Goal: Find specific page/section: Find specific page/section

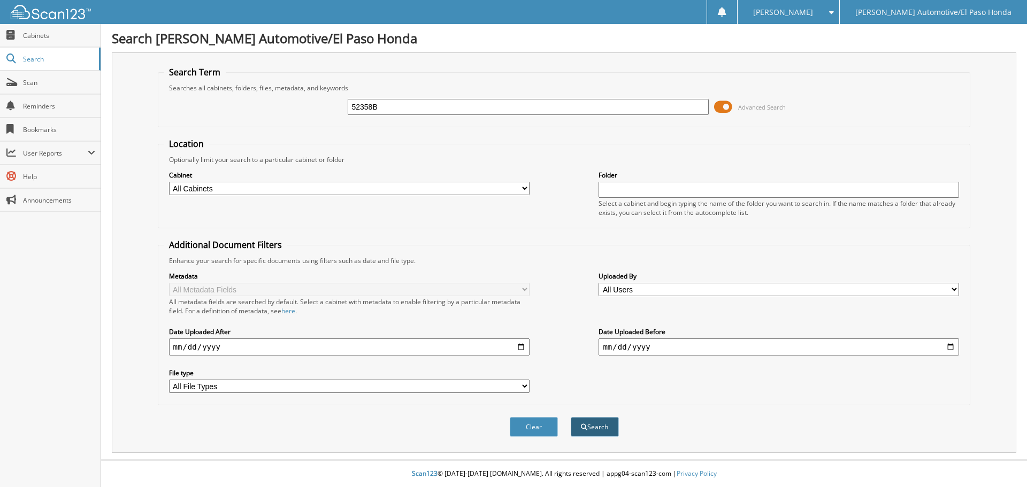
type input "52358B"
click at [599, 429] on button "Search" at bounding box center [595, 427] width 48 height 20
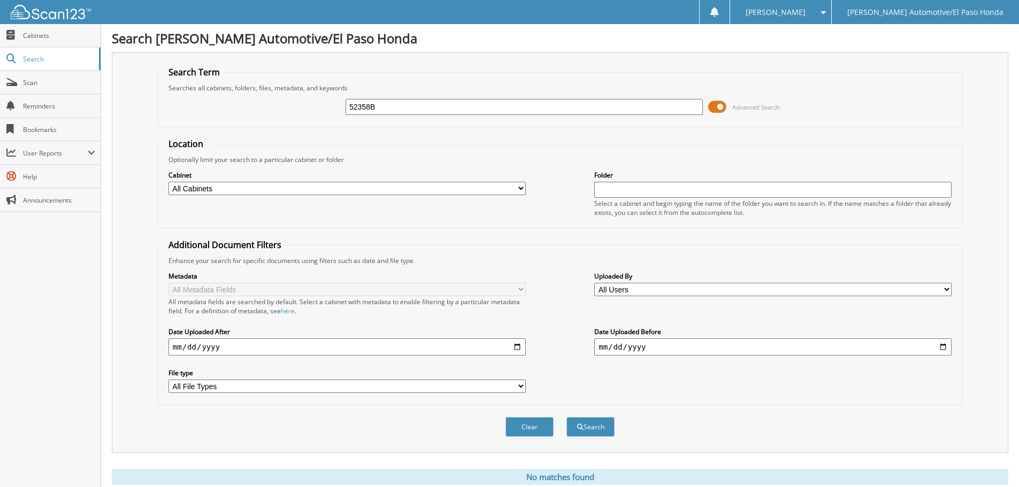
click at [382, 106] on input "52358B" at bounding box center [523, 107] width 357 height 16
click at [528, 429] on button "Clear" at bounding box center [529, 427] width 48 height 20
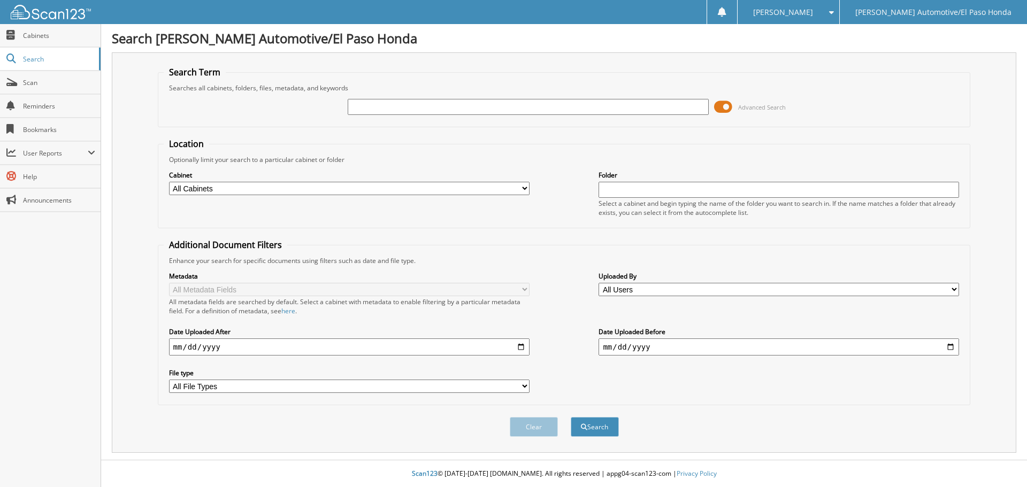
paste input "52358B"
type input "52358B"
click at [590, 426] on button "Search" at bounding box center [595, 427] width 48 height 20
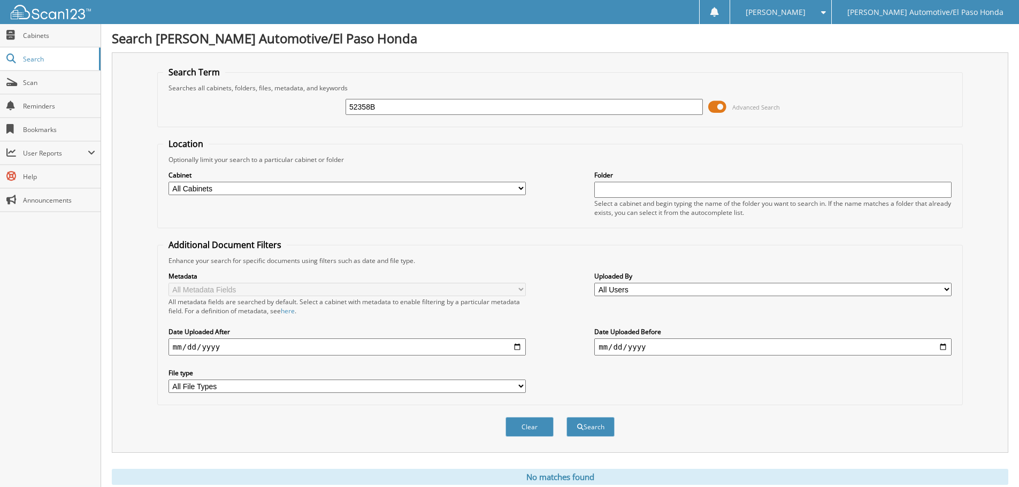
click at [455, 157] on div "Optionally limit your search to a particular cabinet or folder" at bounding box center [560, 159] width 794 height 9
click at [399, 109] on input "52358B" at bounding box center [523, 107] width 357 height 16
click at [719, 109] on span at bounding box center [717, 107] width 18 height 16
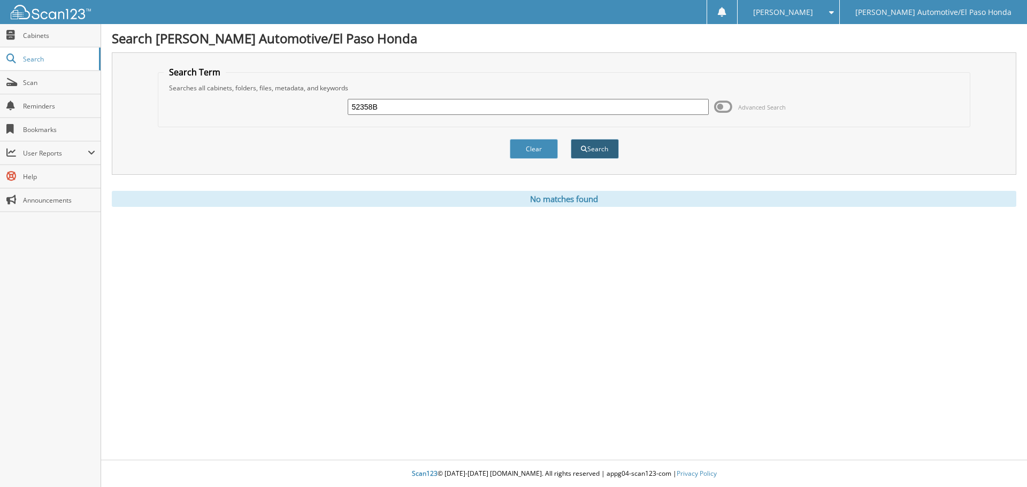
click at [592, 146] on button "Search" at bounding box center [595, 149] width 48 height 20
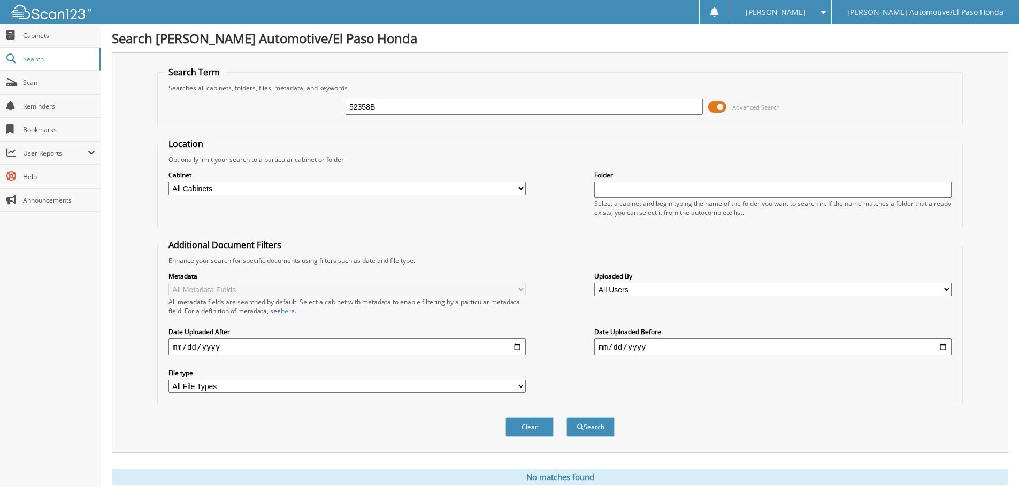
drag, startPoint x: 403, startPoint y: 110, endPoint x: 267, endPoint y: 81, distance: 138.9
click at [267, 81] on fieldset "Search Term Searches all cabinets, folders, files, metadata, and keywords 52358…" at bounding box center [559, 96] width 805 height 61
type input "52093"
click at [596, 428] on button "Search" at bounding box center [590, 427] width 48 height 20
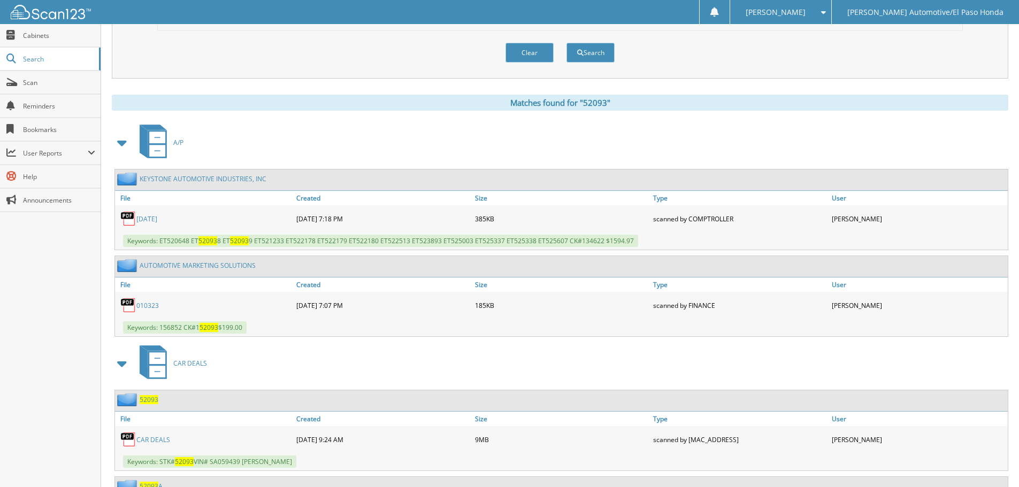
scroll to position [481, 0]
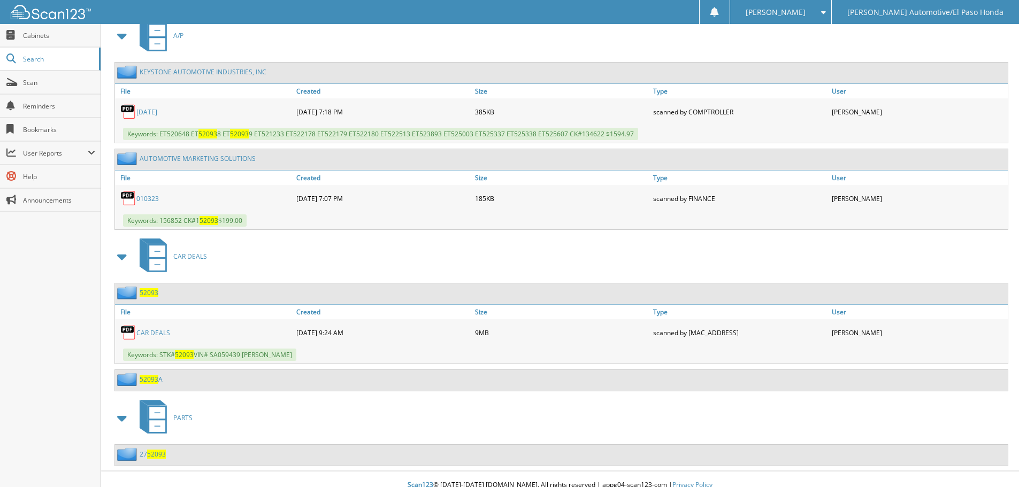
click at [161, 332] on link "CAR DEALS" at bounding box center [153, 332] width 34 height 9
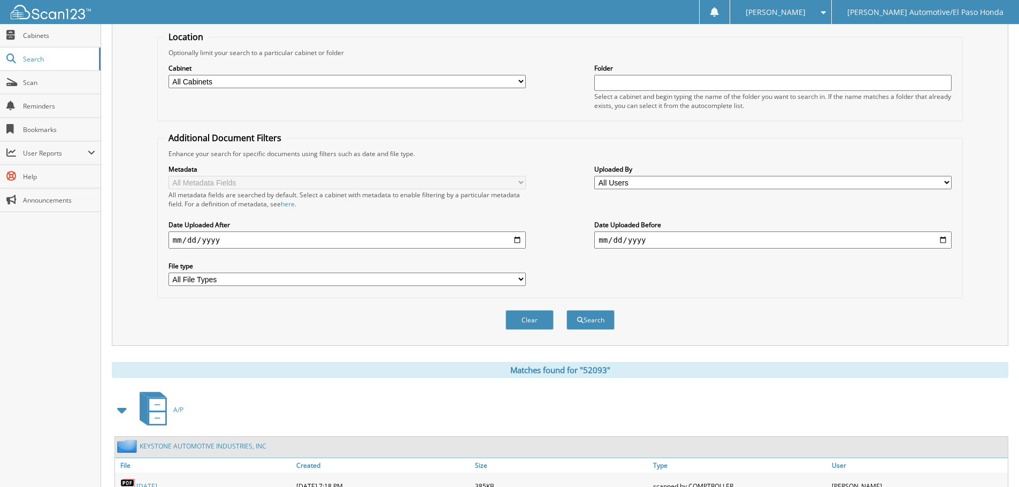
scroll to position [0, 0]
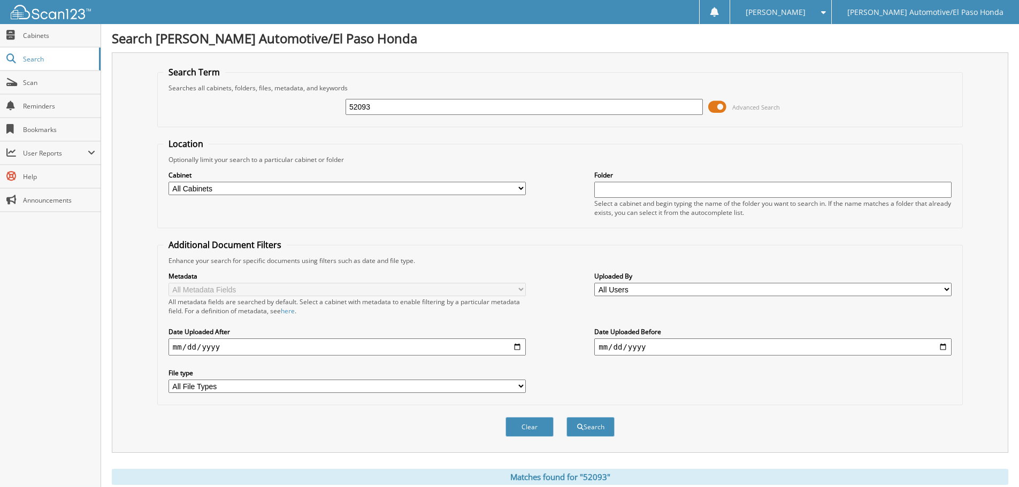
drag, startPoint x: 386, startPoint y: 96, endPoint x: 315, endPoint y: 120, distance: 75.1
click at [315, 120] on div "52093 Advanced Search" at bounding box center [560, 107] width 794 height 29
drag, startPoint x: 426, startPoint y: 111, endPoint x: 243, endPoint y: 105, distance: 183.0
click at [243, 105] on div "52093 Advanced Search" at bounding box center [560, 107] width 794 height 29
type input "52111"
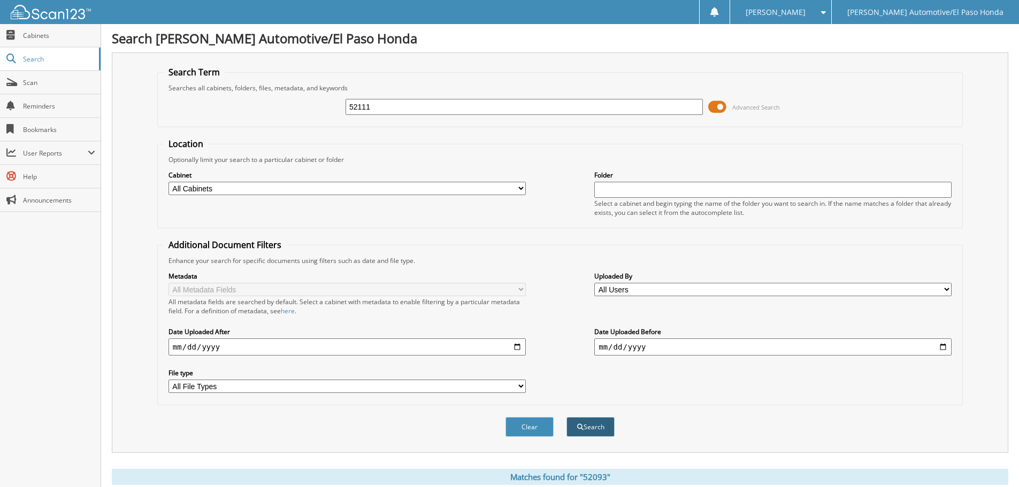
click at [596, 427] on button "Search" at bounding box center [590, 427] width 48 height 20
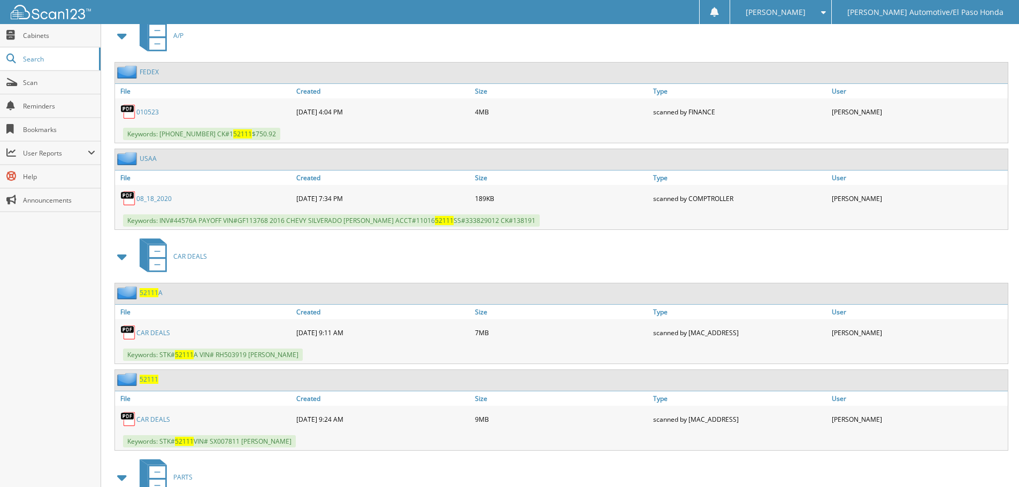
scroll to position [552, 0]
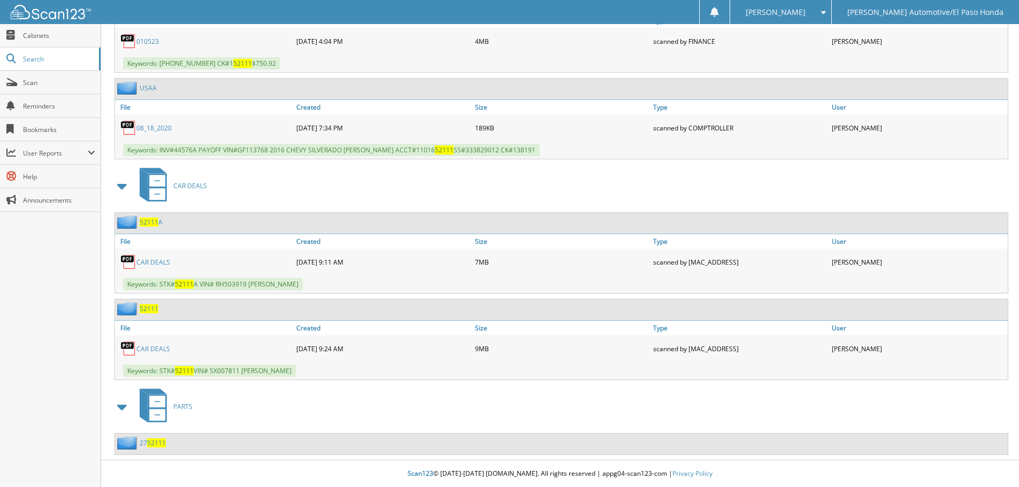
click at [158, 347] on link "CAR DEALS" at bounding box center [153, 348] width 34 height 9
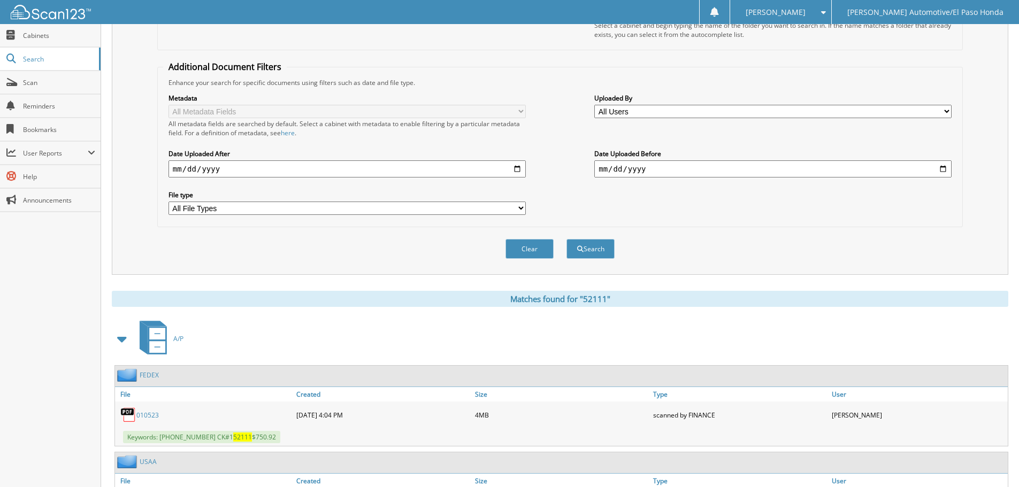
scroll to position [0, 0]
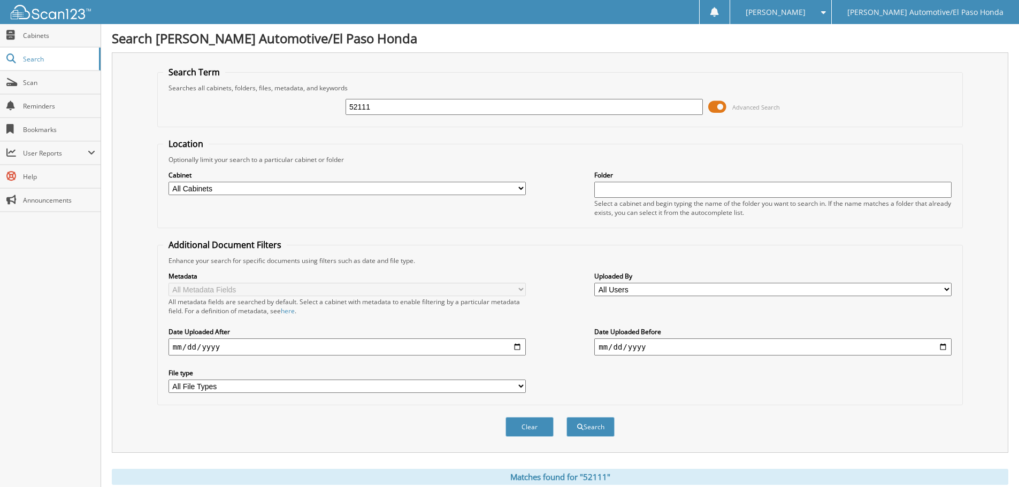
drag, startPoint x: 424, startPoint y: 107, endPoint x: 226, endPoint y: 104, distance: 198.4
click at [226, 104] on div "52111 Advanced Search" at bounding box center [560, 107] width 794 height 29
type input "SONIA CONTERAS"
click at [585, 427] on button "Search" at bounding box center [590, 427] width 48 height 20
drag, startPoint x: 430, startPoint y: 113, endPoint x: 260, endPoint y: 95, distance: 171.0
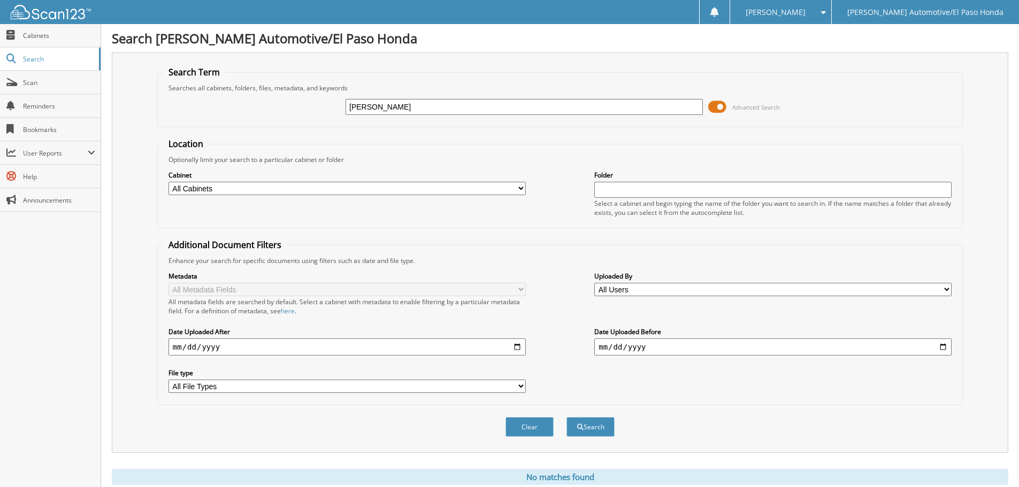
click at [260, 95] on div "[PERSON_NAME] Advanced Search" at bounding box center [560, 107] width 794 height 29
paste input "RH503919"
type input "RH503919"
click at [583, 429] on button "Search" at bounding box center [590, 427] width 48 height 20
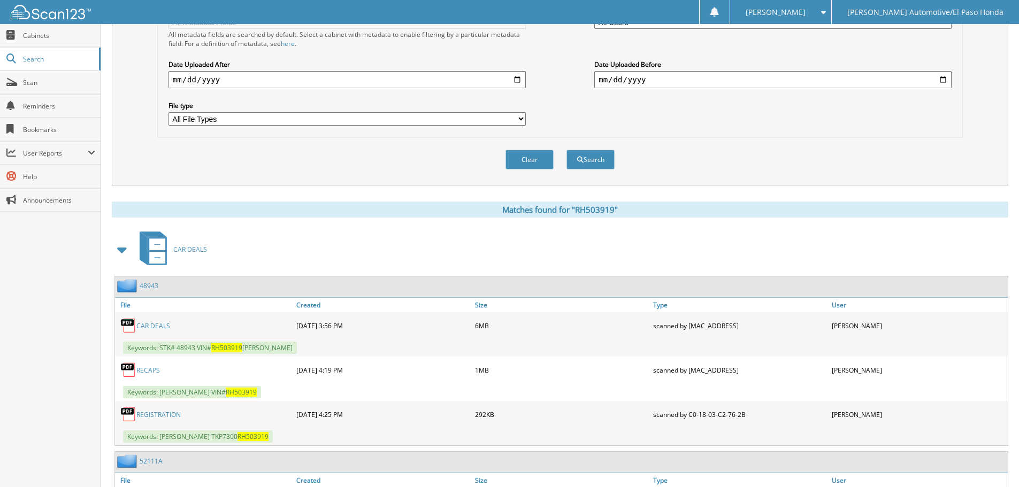
scroll to position [428, 0]
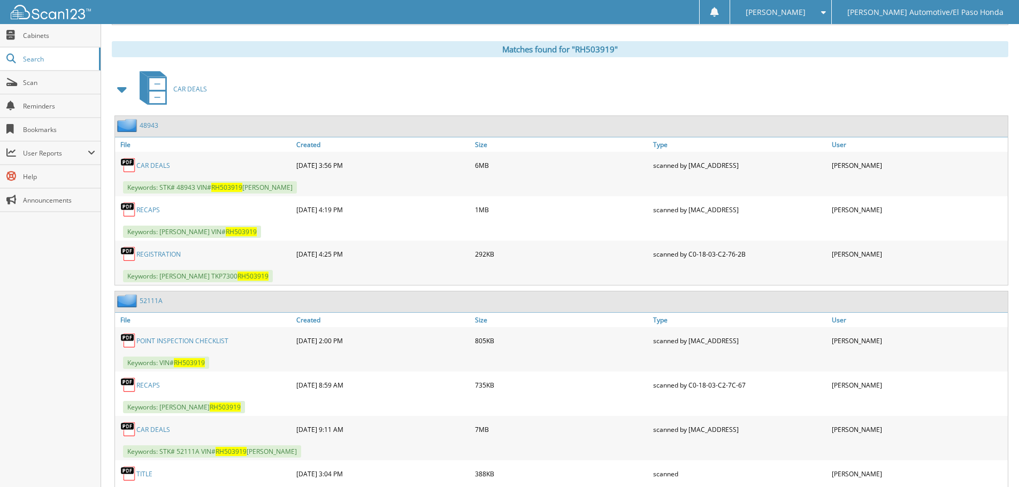
click at [160, 164] on link "CAR DEALS" at bounding box center [153, 165] width 34 height 9
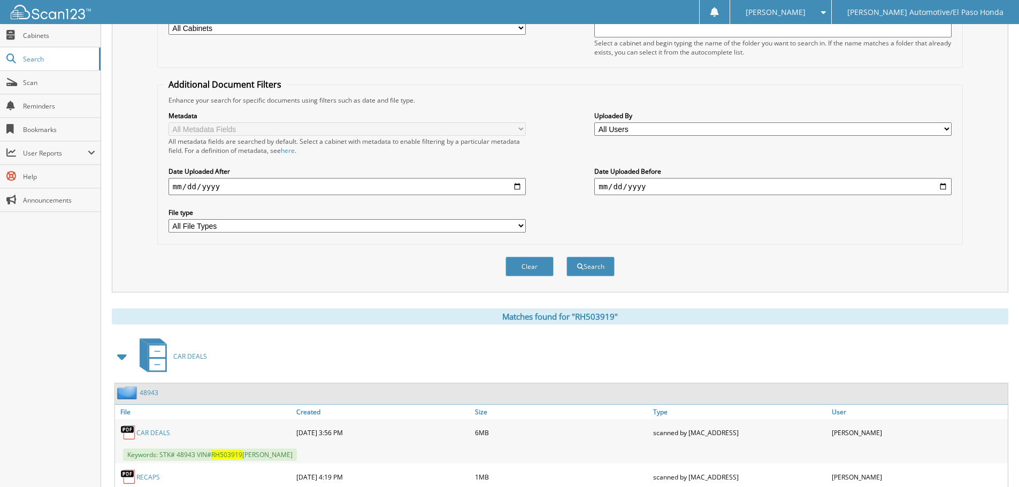
scroll to position [0, 0]
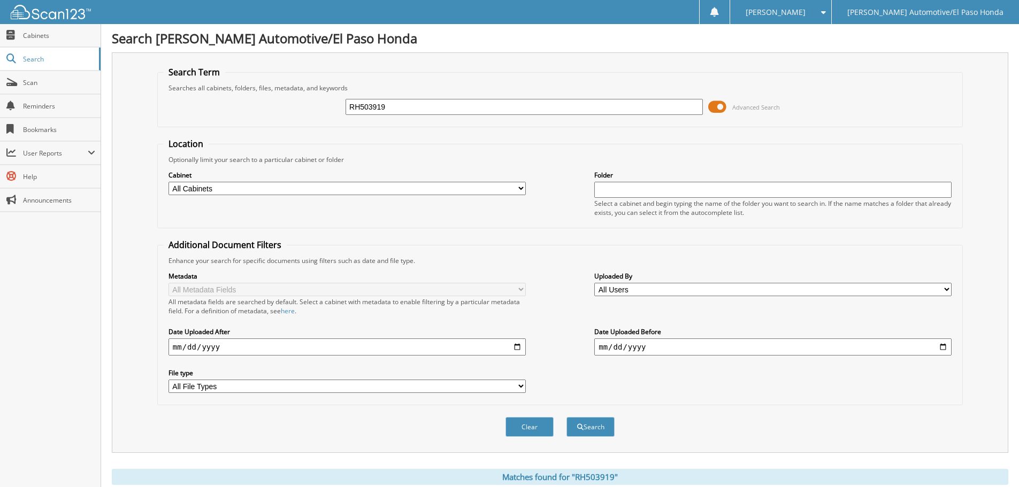
drag, startPoint x: 454, startPoint y: 109, endPoint x: 272, endPoint y: 115, distance: 182.4
click at [274, 114] on div "RH503919 Advanced Search" at bounding box center [560, 107] width 794 height 29
type input "\"
type input "52291"
click at [611, 426] on button "Search" at bounding box center [590, 427] width 48 height 20
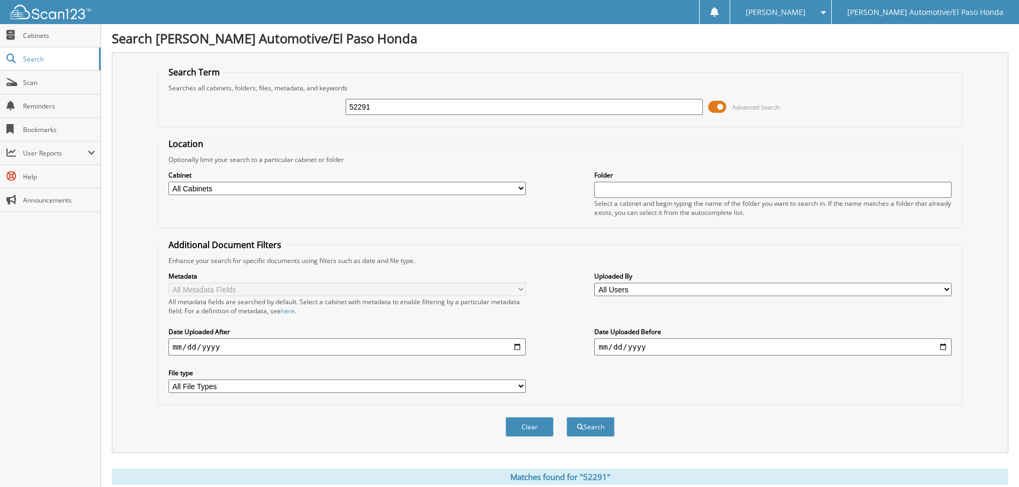
click at [397, 109] on input "52291" at bounding box center [523, 107] width 357 height 16
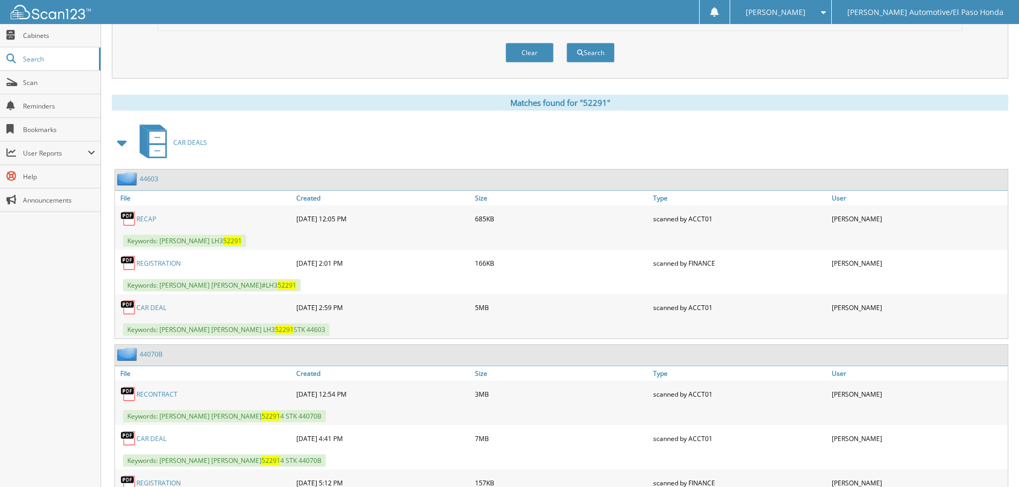
scroll to position [374, 0]
click at [150, 302] on div "CAR DEAL" at bounding box center [204, 307] width 179 height 21
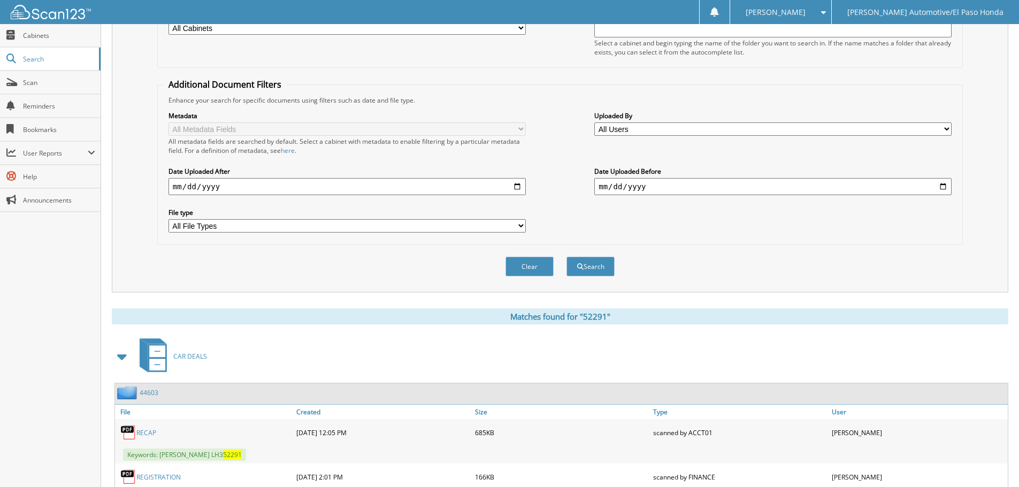
scroll to position [0, 0]
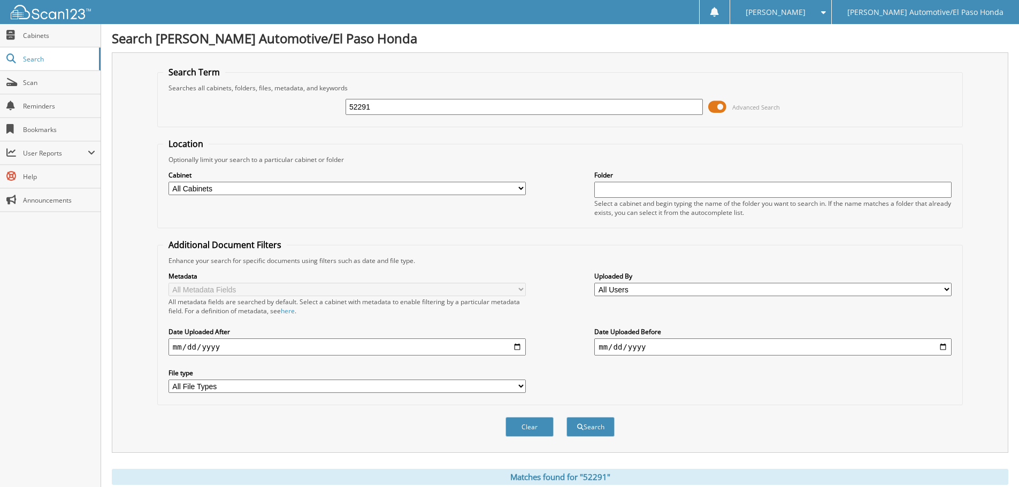
drag, startPoint x: 404, startPoint y: 104, endPoint x: 153, endPoint y: 116, distance: 251.1
click at [154, 118] on div "Search Term Searches all cabinets, folders, files, metadata, and keywords 52291…" at bounding box center [560, 252] width 896 height 401
type input "52291"
click at [581, 425] on span "submit" at bounding box center [580, 427] width 6 height 6
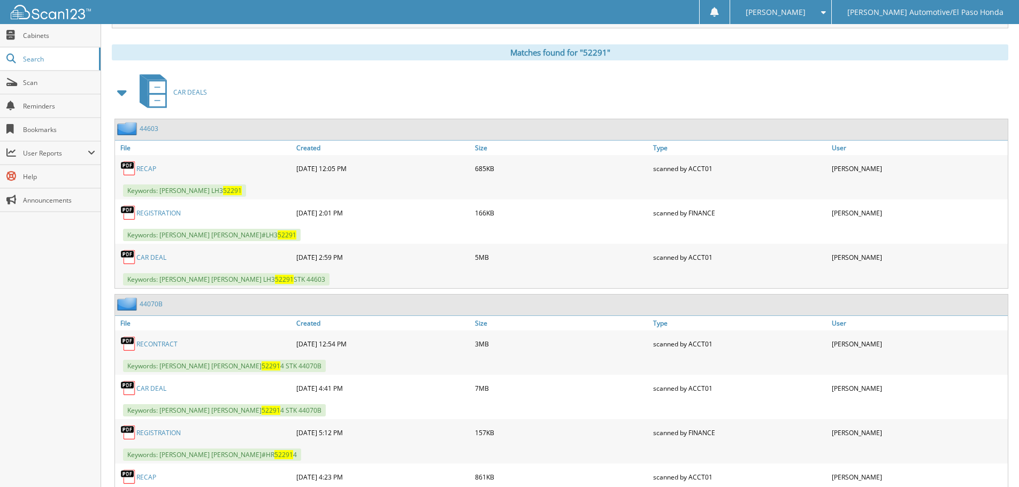
scroll to position [318, 0]
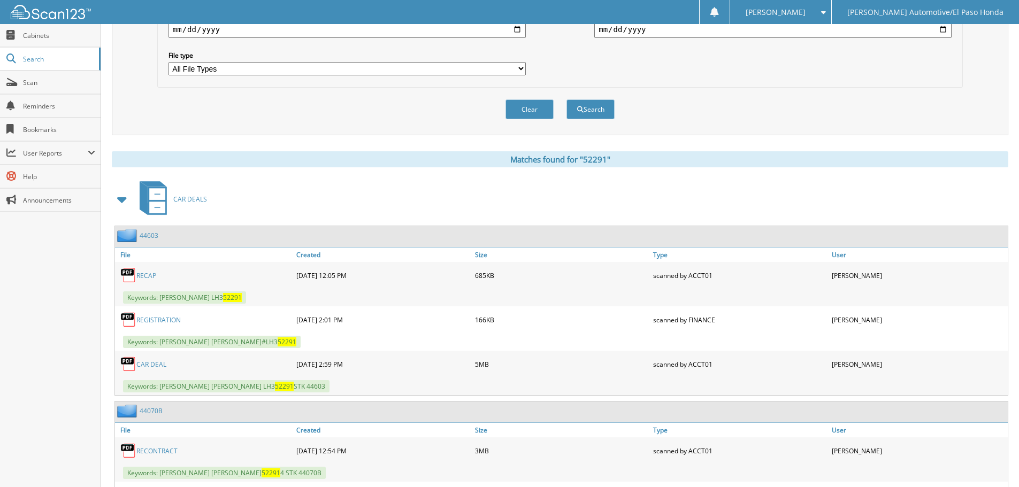
click at [155, 361] on link "CAR DEAL" at bounding box center [151, 364] width 30 height 9
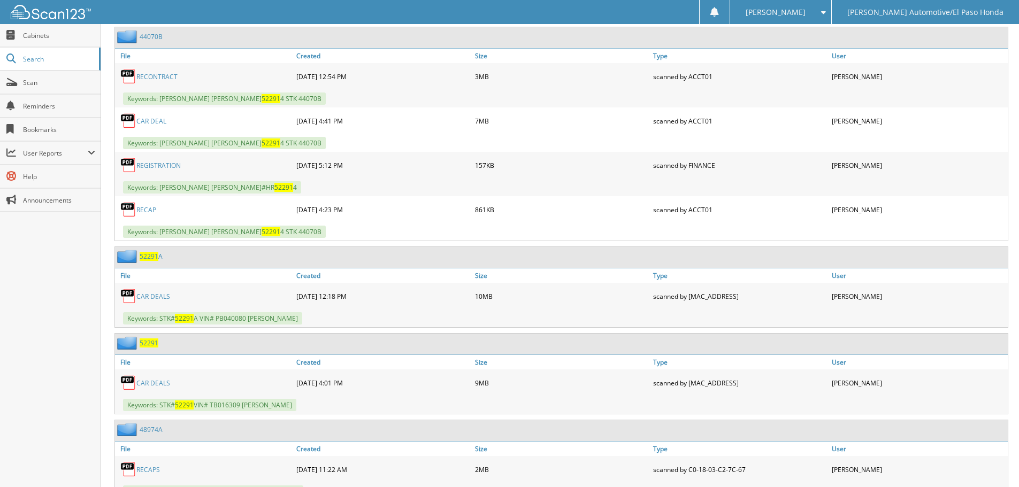
scroll to position [638, 0]
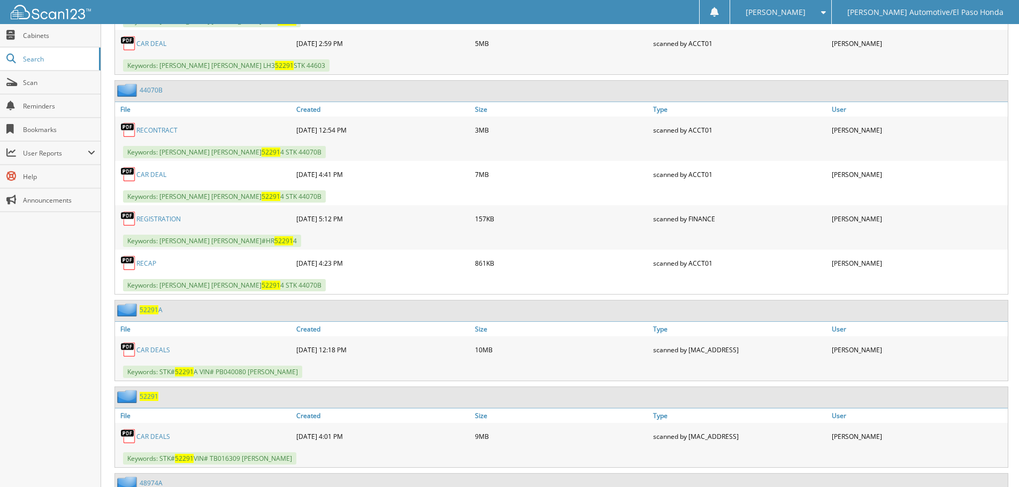
click at [150, 173] on link "CAR DEAL" at bounding box center [151, 174] width 30 height 9
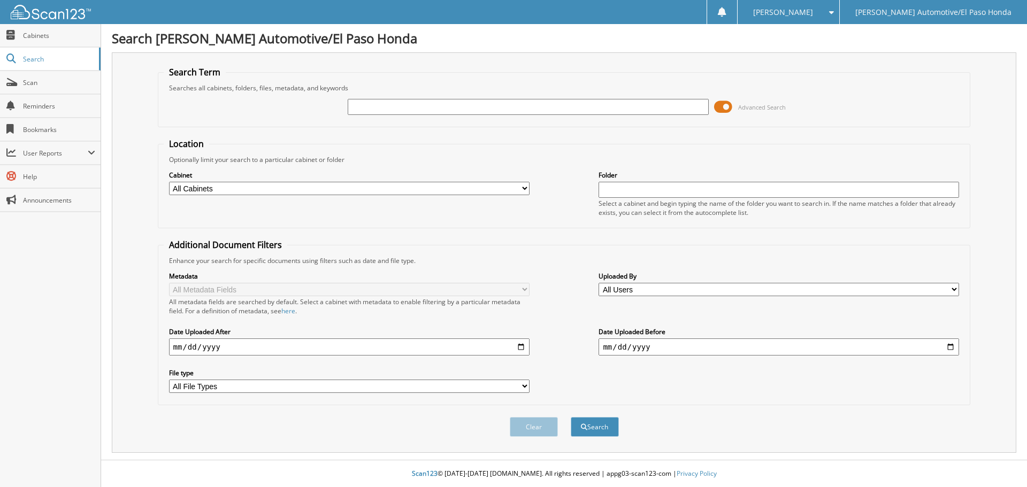
click at [389, 109] on input "text" at bounding box center [528, 107] width 360 height 16
type input "52300"
click at [603, 424] on button "Search" at bounding box center [595, 427] width 48 height 20
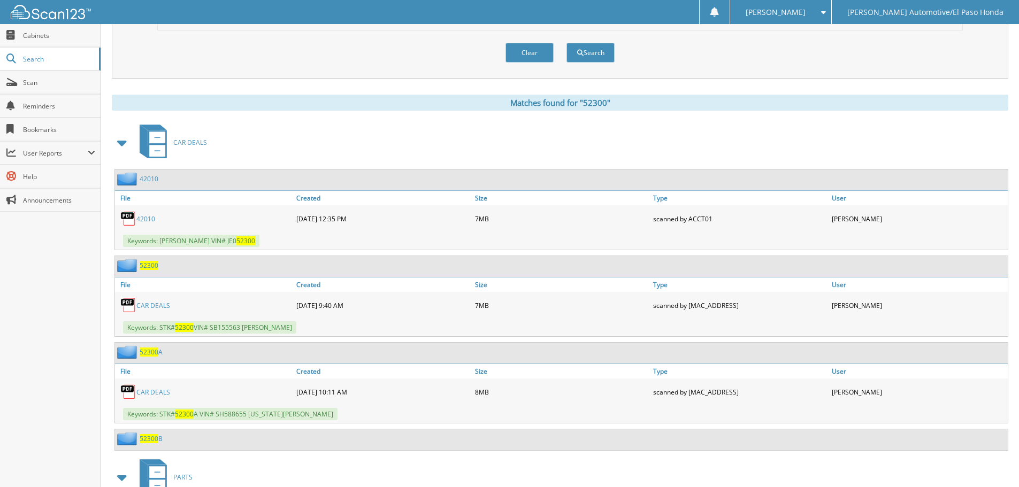
scroll to position [445, 0]
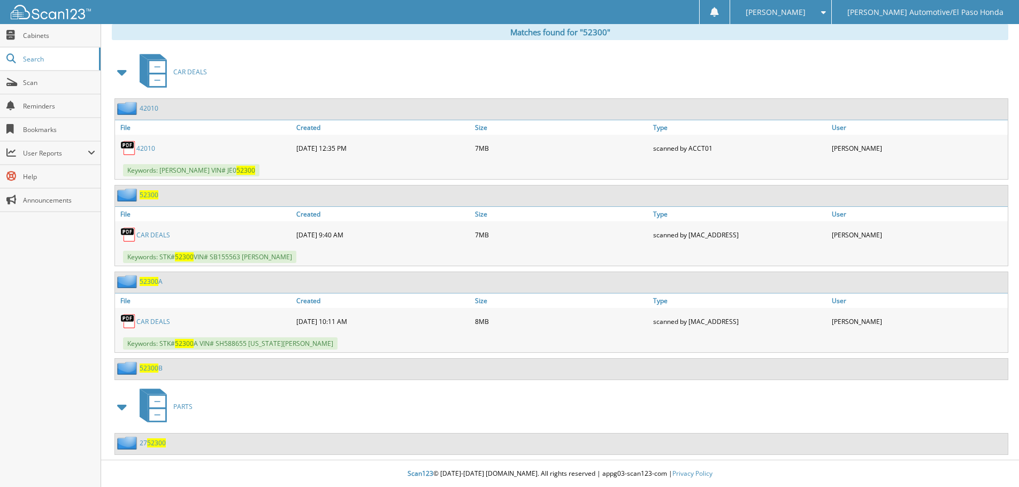
click at [150, 236] on link "CAR DEALS" at bounding box center [153, 234] width 34 height 9
click at [152, 195] on span "52300" at bounding box center [149, 194] width 19 height 9
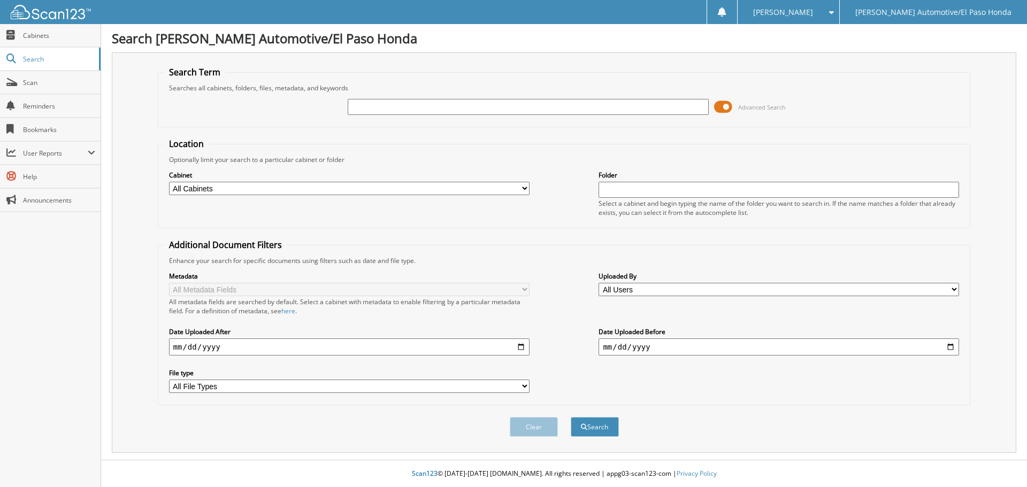
click at [391, 98] on div at bounding box center [528, 107] width 360 height 18
click at [384, 105] on input "text" at bounding box center [528, 107] width 360 height 16
type input "52363"
click at [590, 427] on button "Search" at bounding box center [595, 427] width 48 height 20
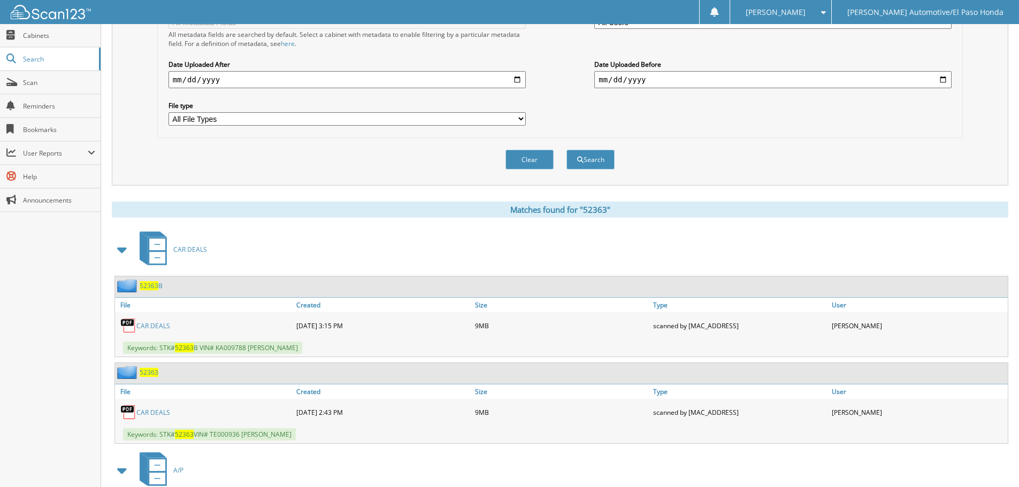
scroll to position [374, 0]
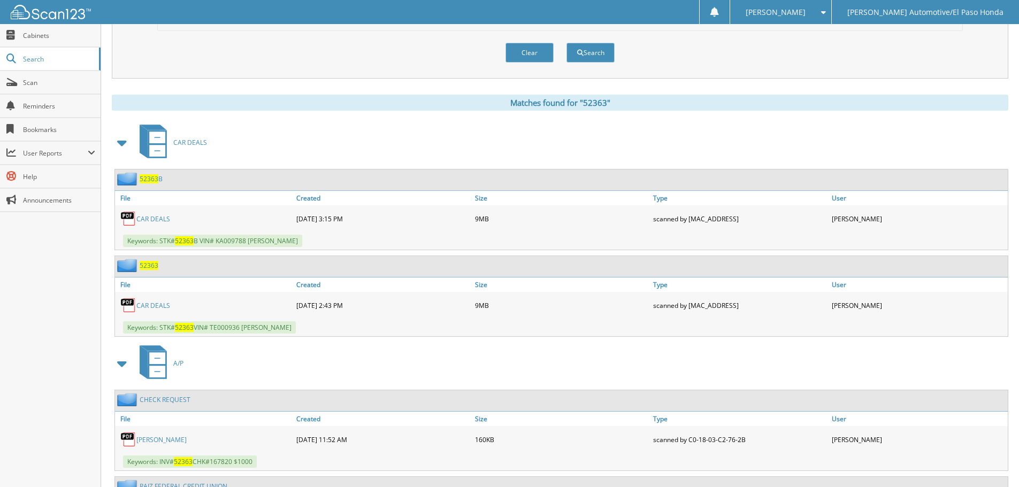
click at [145, 307] on link "CAR DEALS" at bounding box center [153, 305] width 34 height 9
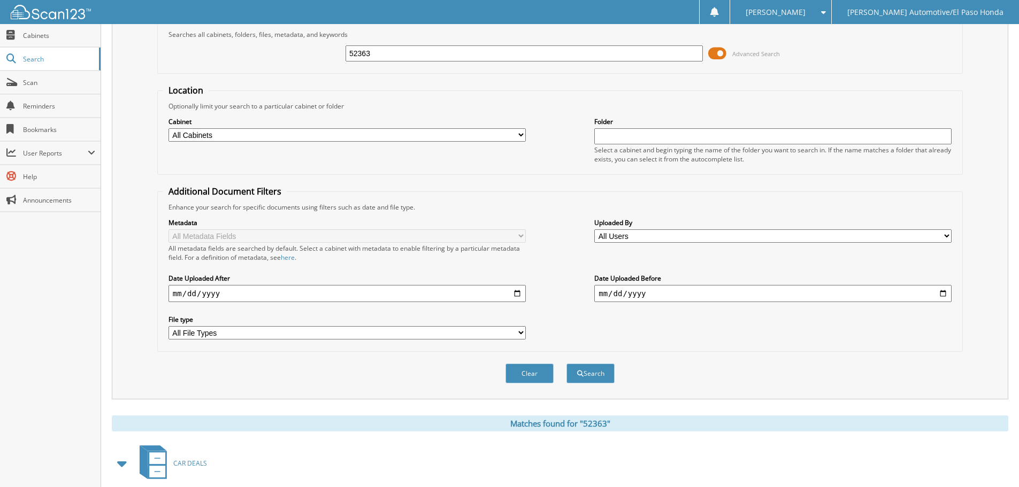
scroll to position [0, 0]
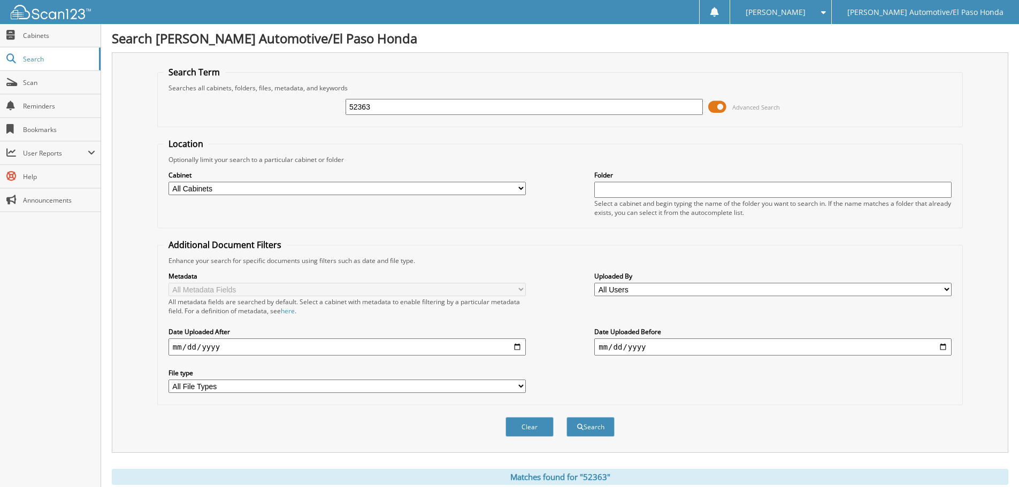
drag, startPoint x: 412, startPoint y: 111, endPoint x: 230, endPoint y: 128, distance: 182.6
click at [256, 112] on div "52363 Advanced Search" at bounding box center [560, 107] width 794 height 29
paste input "MU205950"
type input "MU205950"
click at [597, 426] on button "Search" at bounding box center [590, 427] width 48 height 20
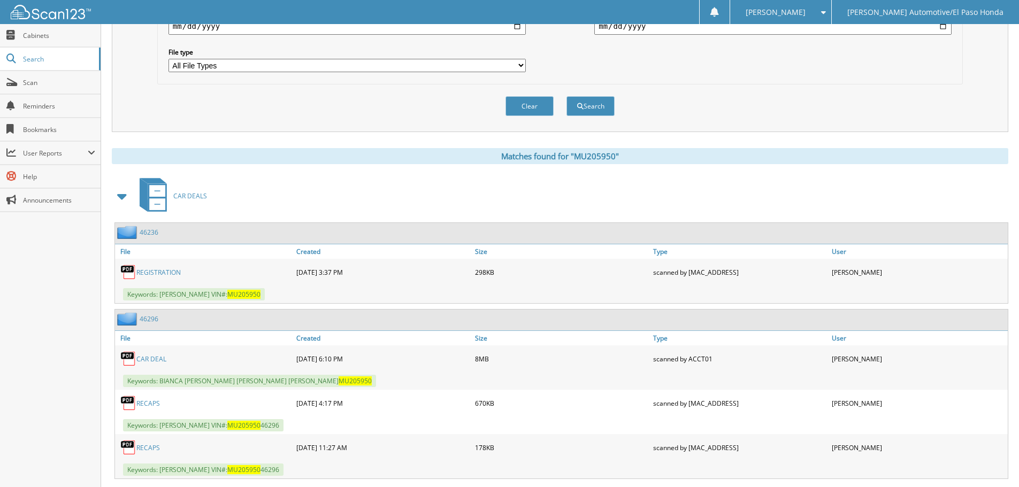
scroll to position [428, 0]
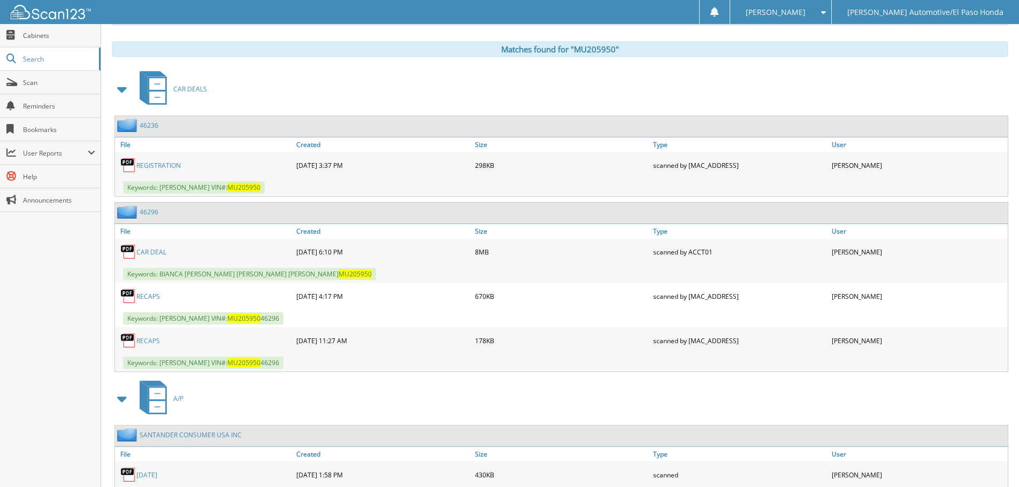
click at [144, 249] on link "CAR DEAL" at bounding box center [151, 252] width 30 height 9
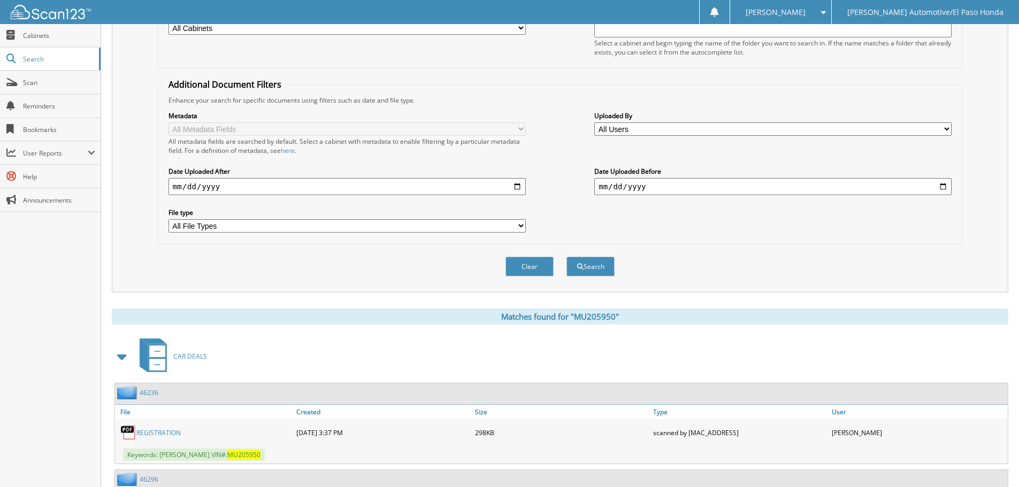
scroll to position [0, 0]
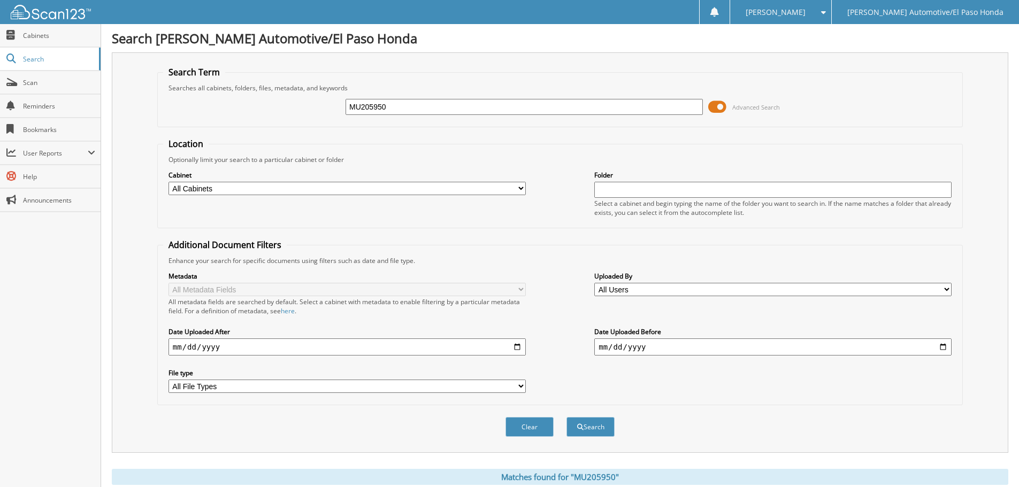
drag, startPoint x: 409, startPoint y: 107, endPoint x: 262, endPoint y: 96, distance: 147.5
click at [263, 95] on div "MU205950 Advanced Search" at bounding box center [560, 107] width 794 height 29
click at [586, 426] on button "Search" at bounding box center [590, 427] width 48 height 20
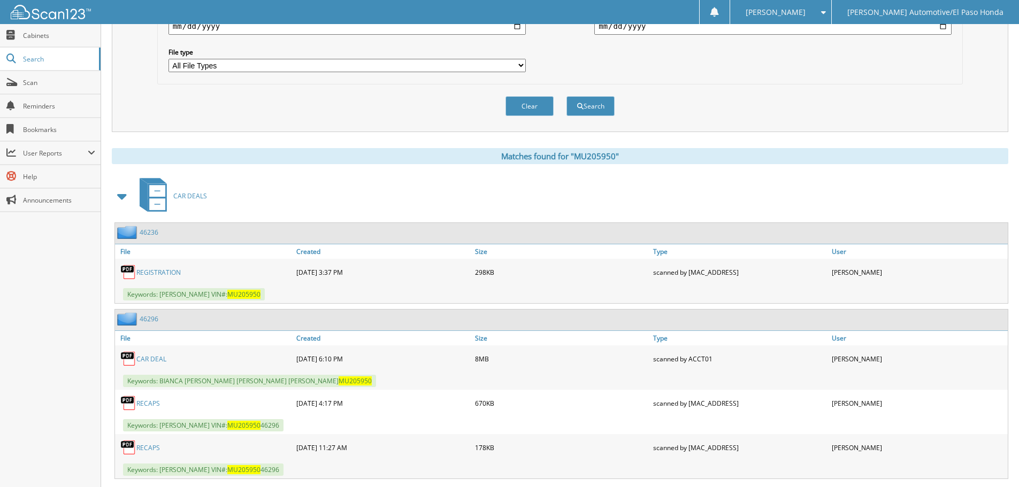
scroll to position [374, 0]
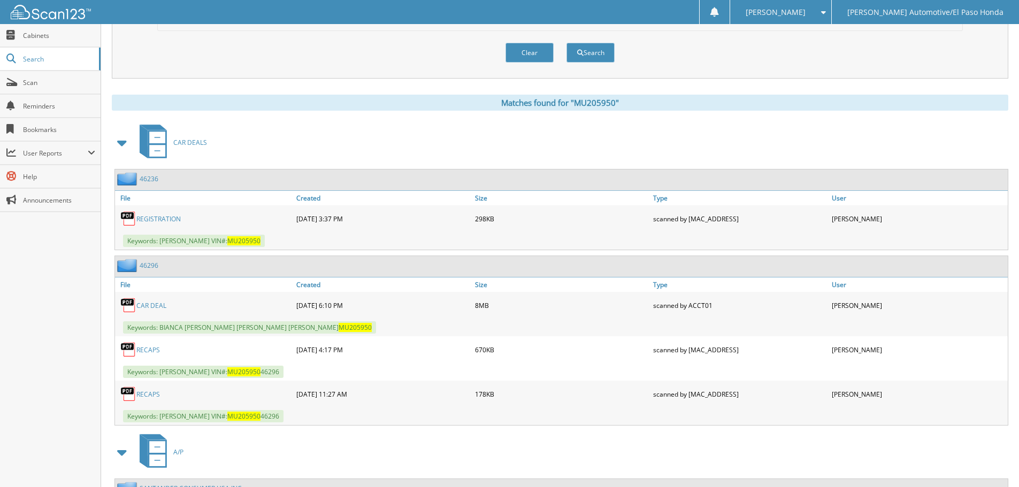
click at [145, 349] on link "RECAPS" at bounding box center [148, 349] width 24 height 9
click at [152, 308] on link "CAR DEAL" at bounding box center [151, 305] width 30 height 9
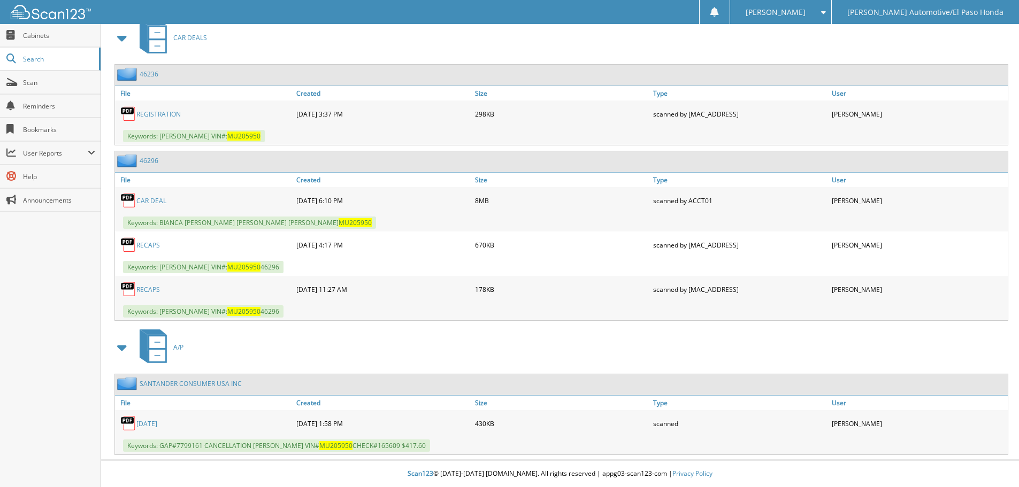
click at [152, 289] on link "RECAPS" at bounding box center [148, 289] width 24 height 9
click at [153, 245] on link "RECAPS" at bounding box center [148, 245] width 24 height 9
click at [148, 246] on link "RECAPS" at bounding box center [148, 245] width 24 height 9
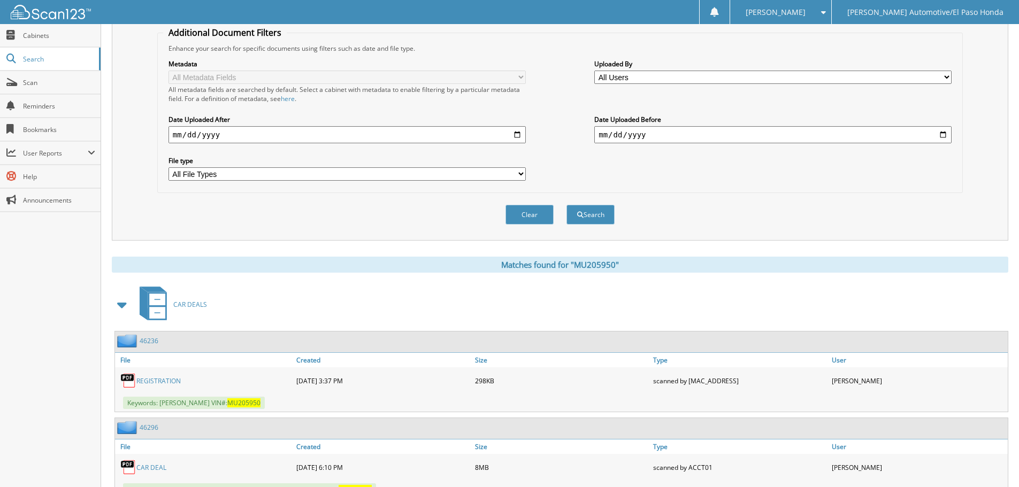
scroll to position [0, 0]
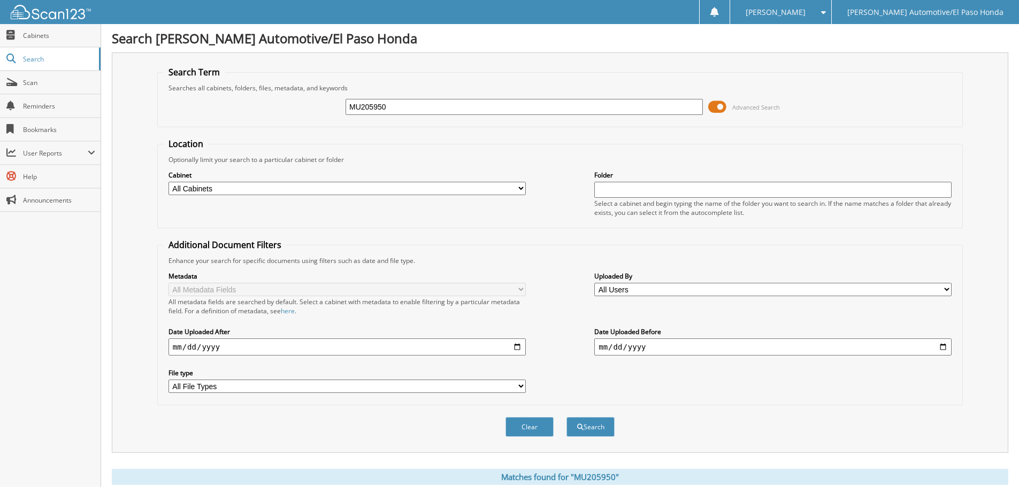
drag, startPoint x: 398, startPoint y: 109, endPoint x: 246, endPoint y: 88, distance: 153.8
click at [247, 88] on fieldset "Search Term Searches all cabinets, folders, files, metadata, and keywords MU205…" at bounding box center [559, 96] width 805 height 61
type input "52363"
click at [602, 427] on button "Search" at bounding box center [590, 427] width 48 height 20
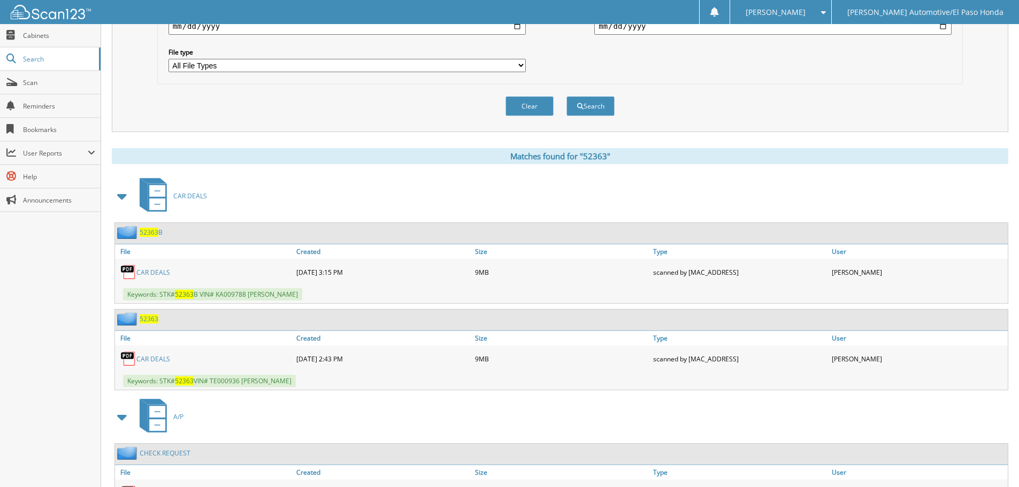
scroll to position [374, 0]
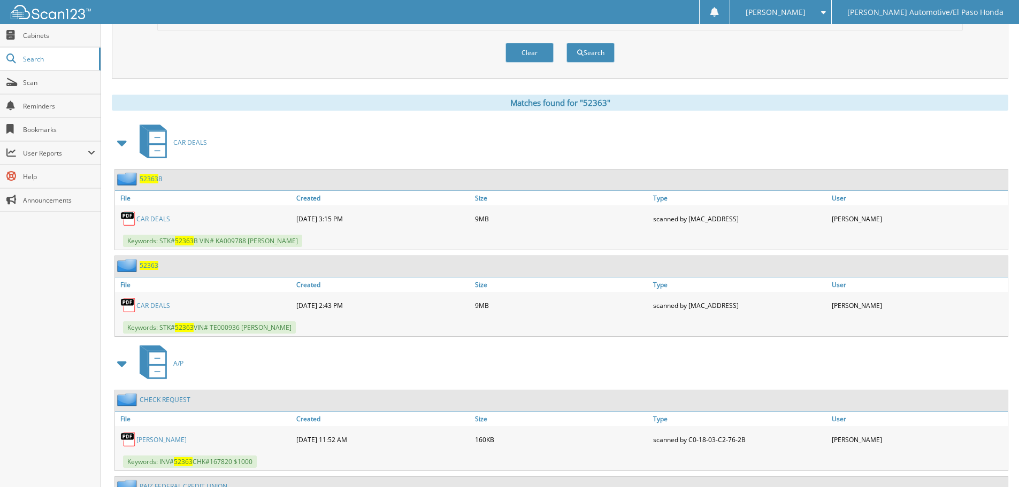
click at [158, 305] on link "CAR DEALS" at bounding box center [153, 305] width 34 height 9
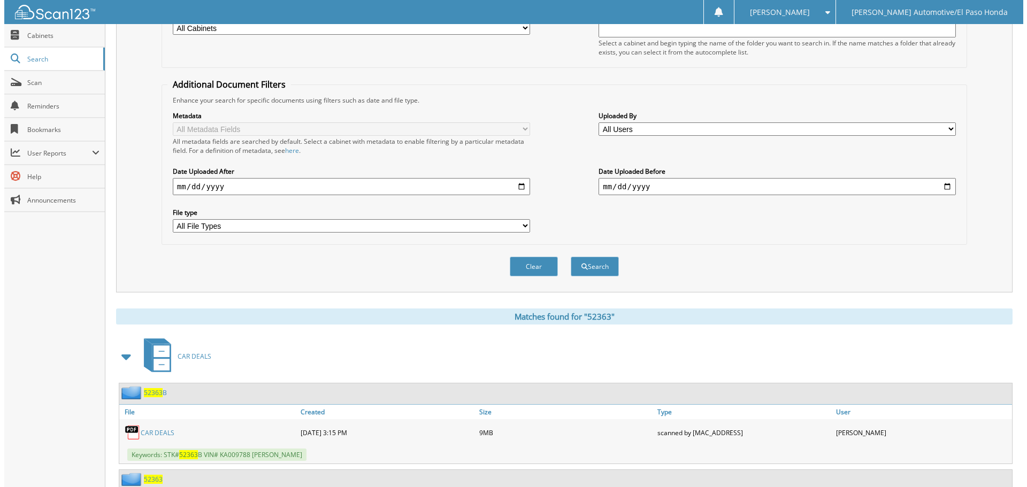
scroll to position [0, 0]
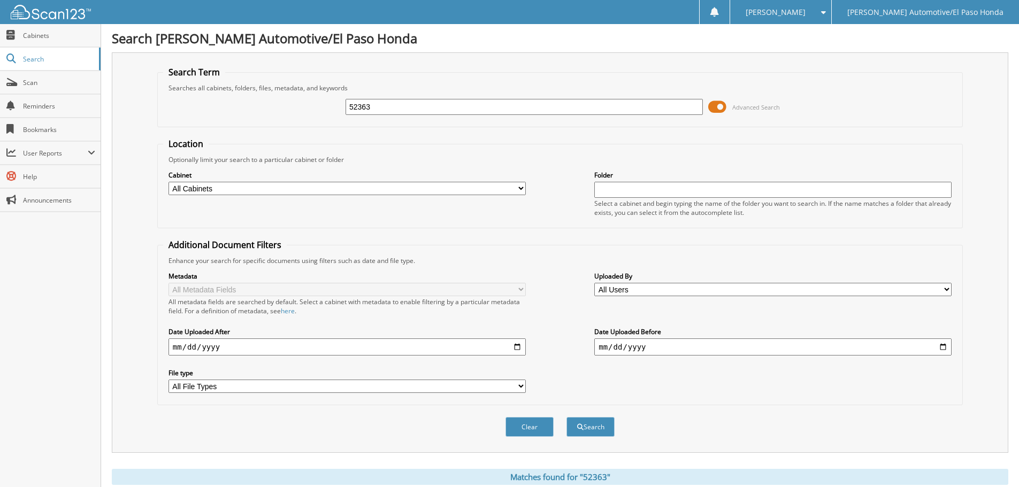
drag, startPoint x: 408, startPoint y: 113, endPoint x: 190, endPoint y: 89, distance: 219.0
click at [194, 89] on fieldset "Search Term Searches all cabinets, folders, files, metadata, and keywords 52363…" at bounding box center [559, 96] width 805 height 61
type input "52317"
click at [524, 430] on button "Clear" at bounding box center [529, 427] width 48 height 20
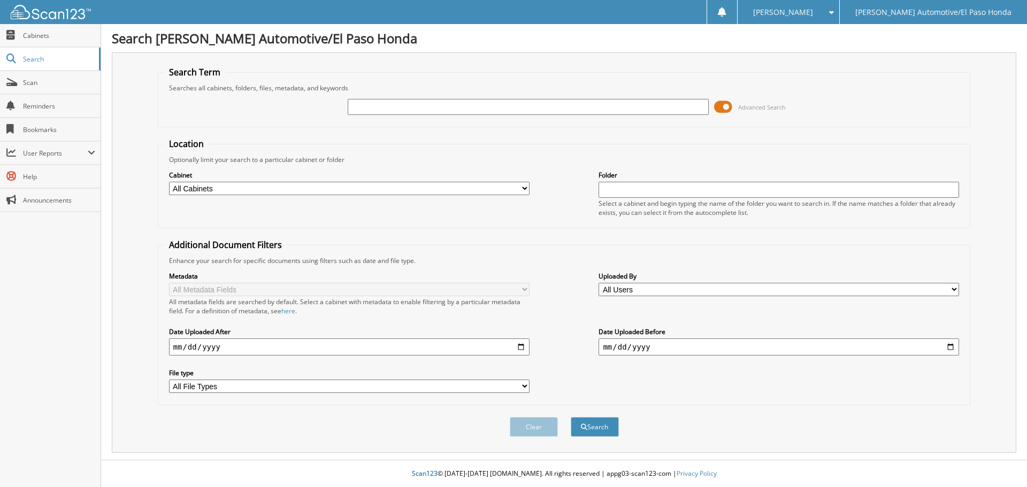
click at [690, 406] on div "Clear Search" at bounding box center [564, 426] width 813 height 43
click at [406, 104] on input "text" at bounding box center [528, 107] width 360 height 16
click at [377, 106] on input "text" at bounding box center [528, 107] width 360 height 16
type input "52317"
click at [591, 430] on button "Search" at bounding box center [595, 427] width 48 height 20
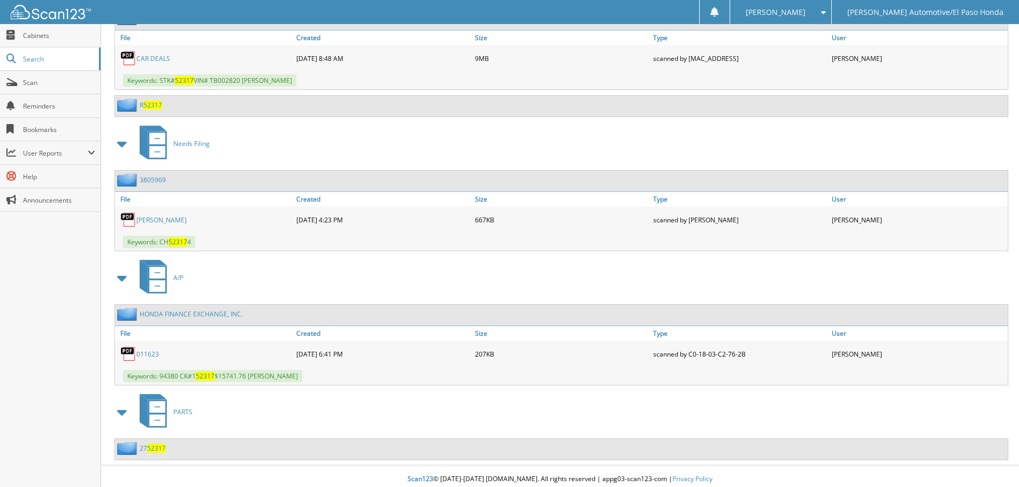
scroll to position [481, 0]
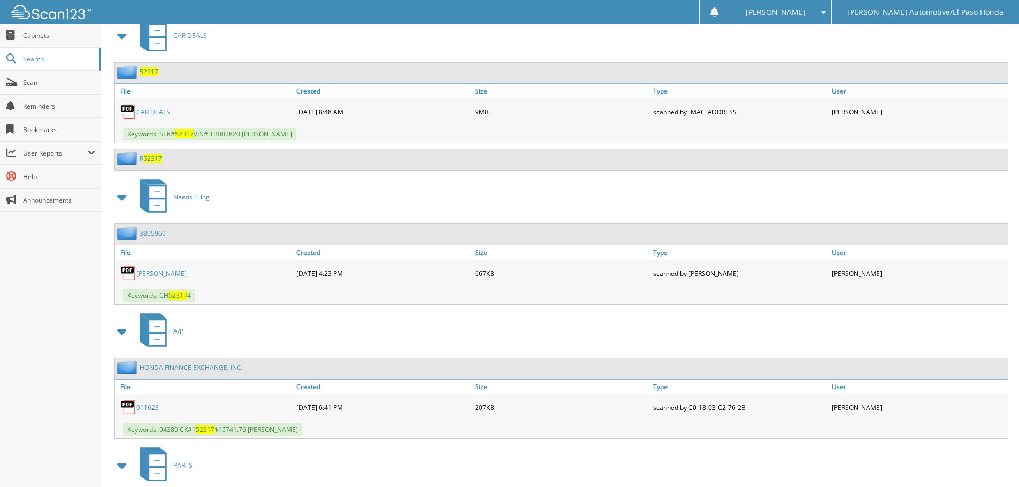
click at [155, 112] on link "CAR DEALS" at bounding box center [153, 111] width 34 height 9
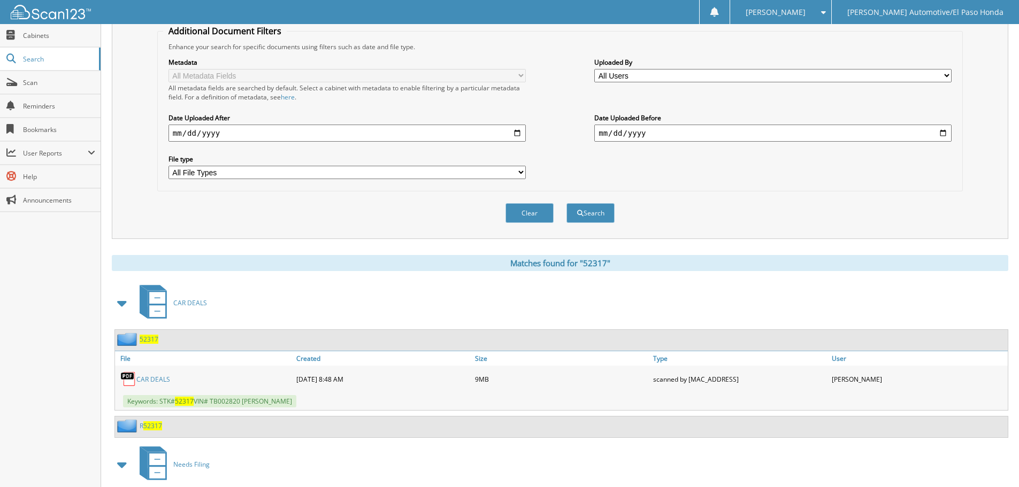
scroll to position [0, 0]
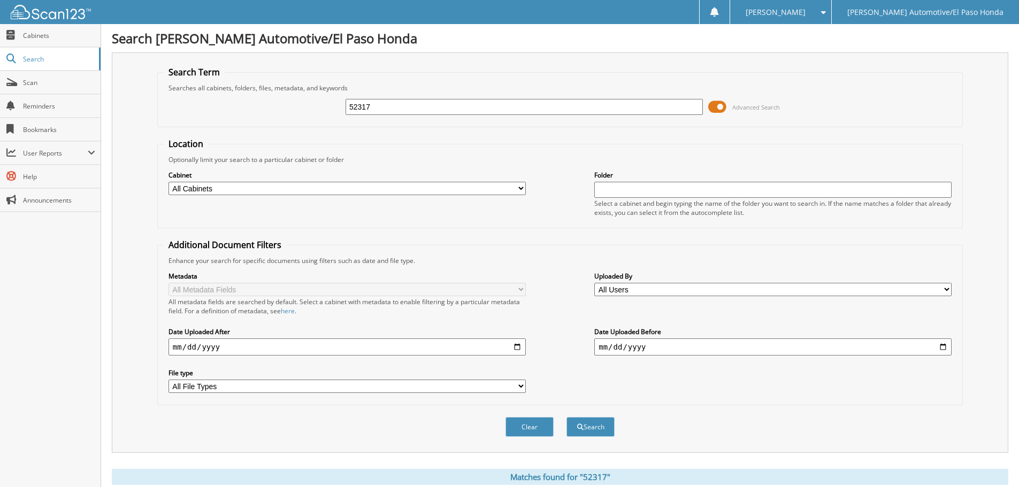
drag, startPoint x: 412, startPoint y: 102, endPoint x: 144, endPoint y: 109, distance: 268.0
click at [152, 98] on div "Search Term Searches all cabinets, folders, files, metadata, and keywords 52317…" at bounding box center [560, 252] width 896 height 401
type input "52340"
click at [611, 428] on button "Search" at bounding box center [590, 427] width 48 height 20
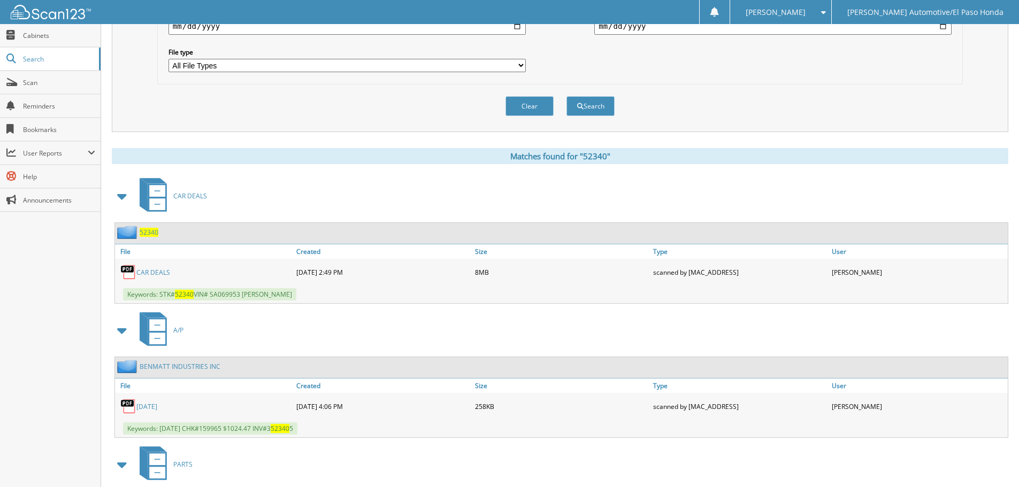
click at [154, 272] on link "CAR DEALS" at bounding box center [153, 272] width 34 height 9
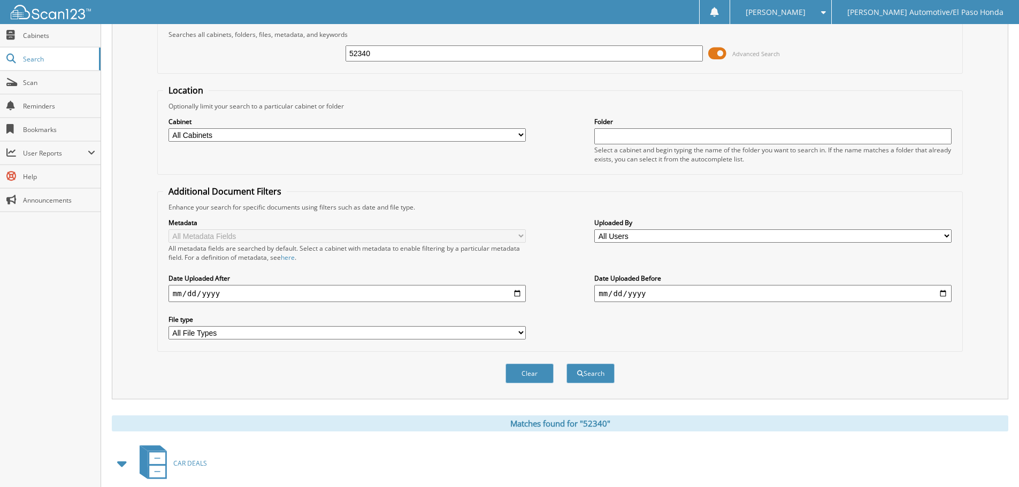
scroll to position [0, 0]
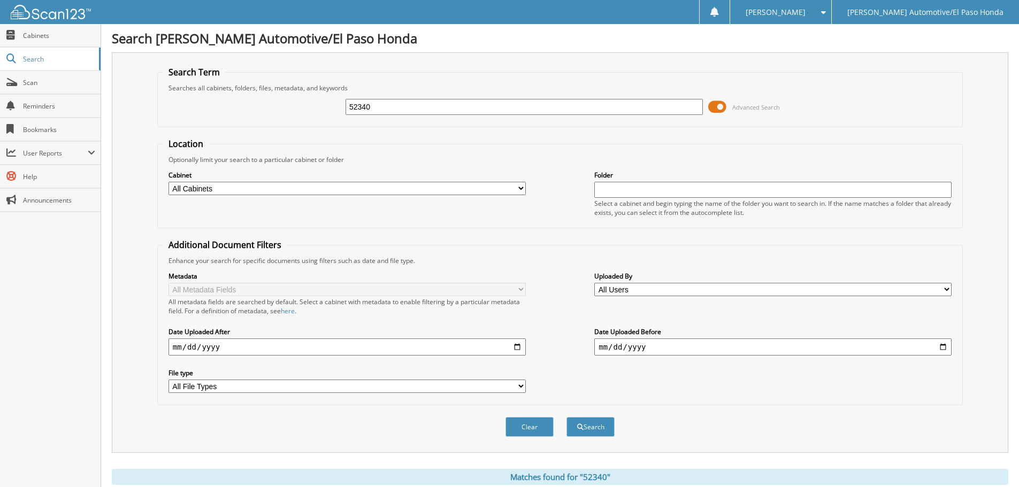
drag, startPoint x: 405, startPoint y: 113, endPoint x: 298, endPoint y: 97, distance: 108.1
click at [298, 97] on div "52340 Advanced Search" at bounding box center [560, 107] width 794 height 29
type input "frias"
click at [584, 434] on button "Search" at bounding box center [590, 427] width 48 height 20
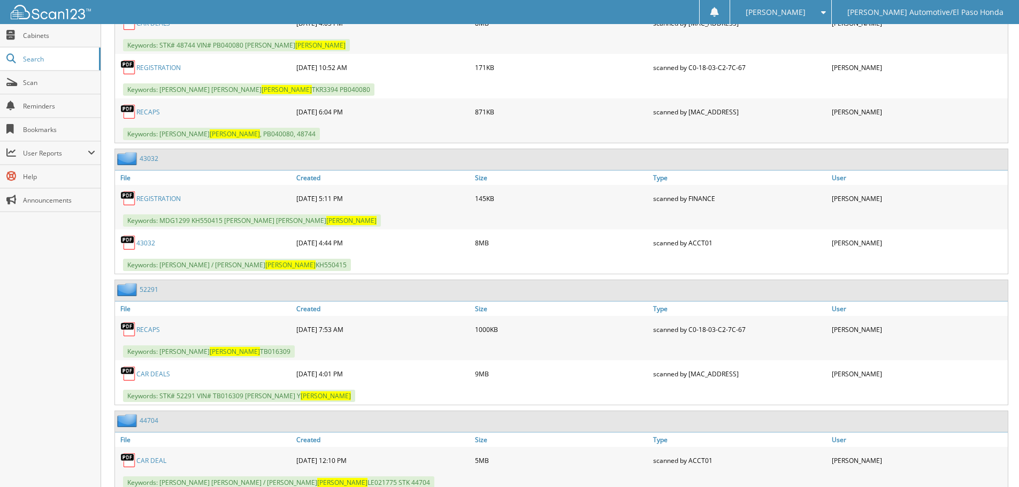
scroll to position [1765, 0]
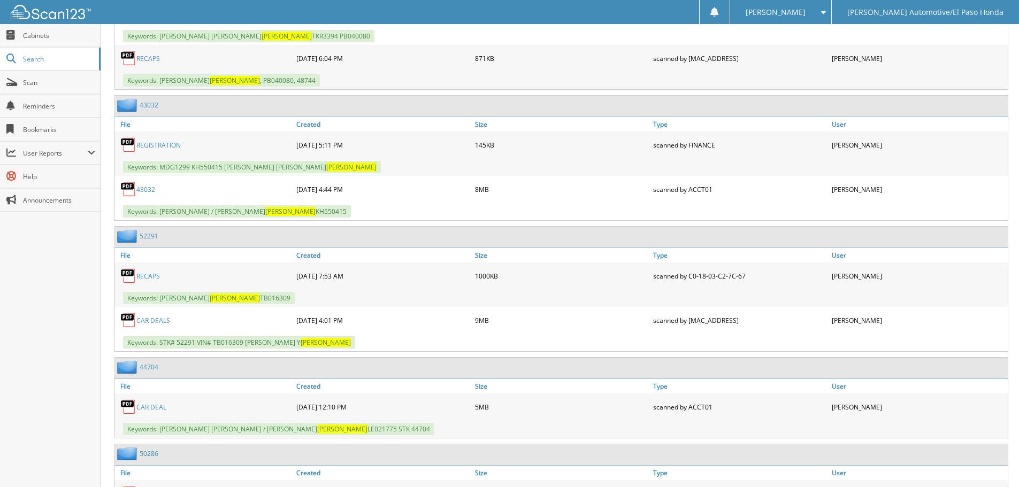
click at [148, 320] on link "CAR DEALS" at bounding box center [153, 320] width 34 height 9
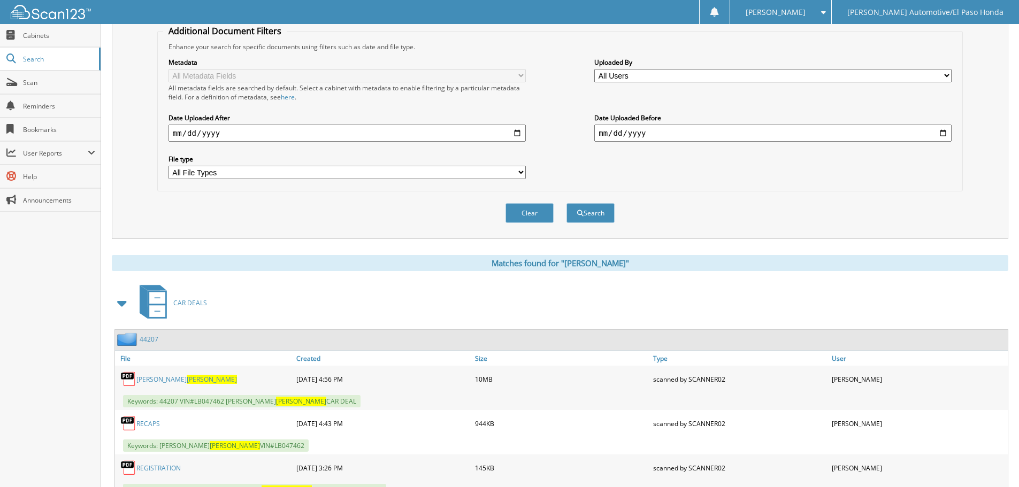
scroll to position [0, 0]
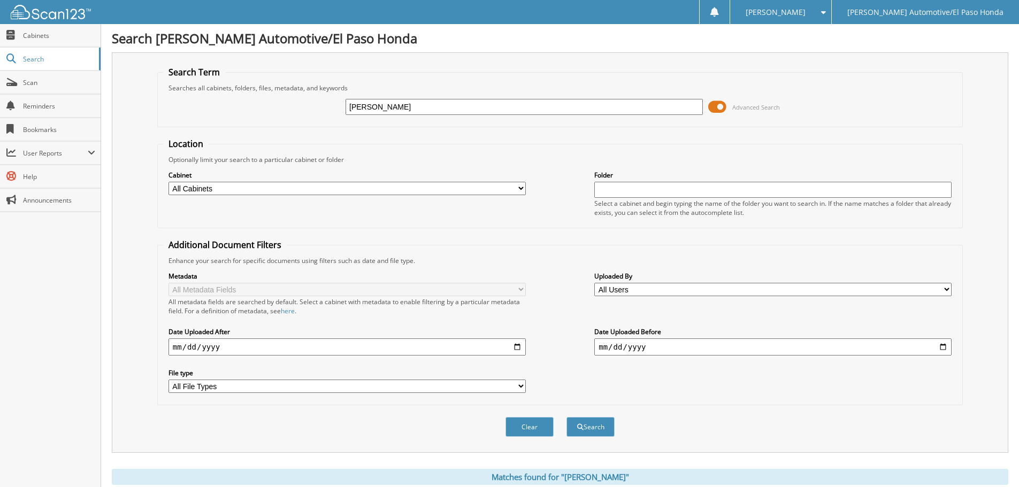
drag, startPoint x: 383, startPoint y: 110, endPoint x: 302, endPoint y: 119, distance: 81.9
click at [304, 119] on div "frias Advanced Search" at bounding box center [560, 107] width 794 height 29
paste input "PB040080"
type input "PB040080"
click at [598, 425] on button "Search" at bounding box center [590, 427] width 48 height 20
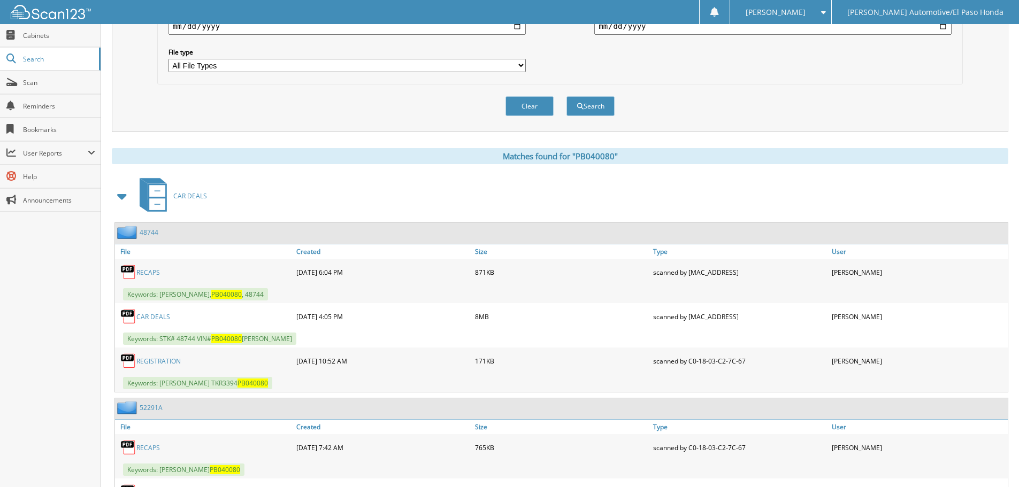
scroll to position [479, 0]
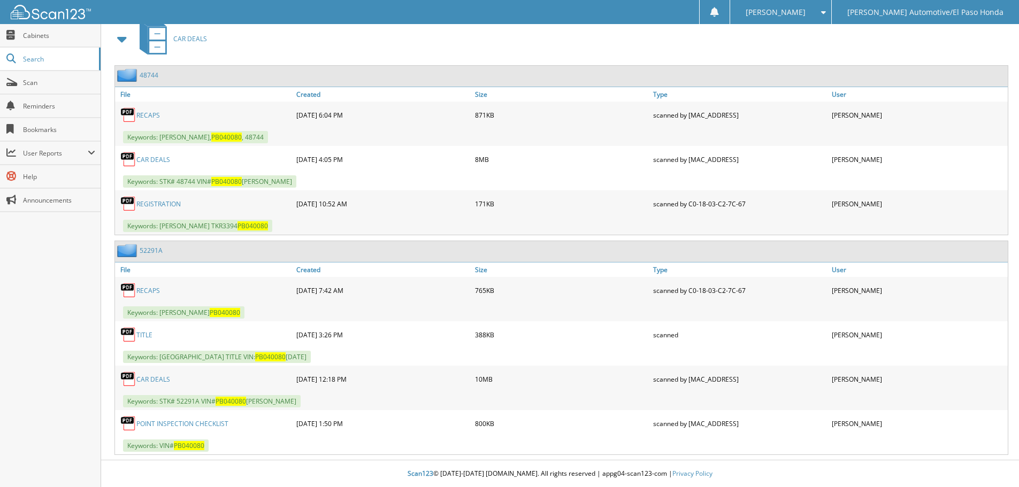
click at [152, 158] on link "CAR DEALS" at bounding box center [153, 159] width 34 height 9
